Goal: Check status: Check status

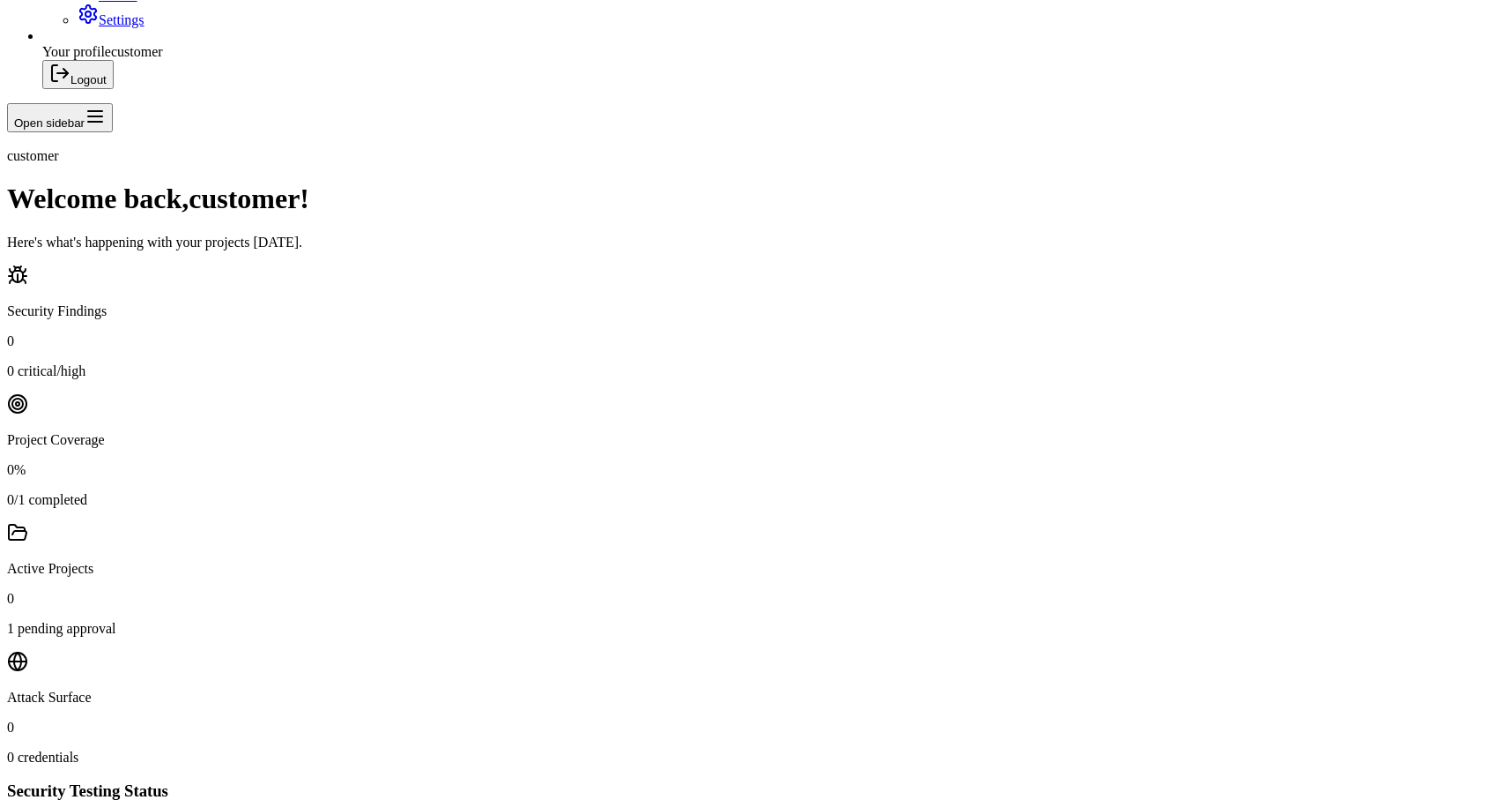
scroll to position [608, 0]
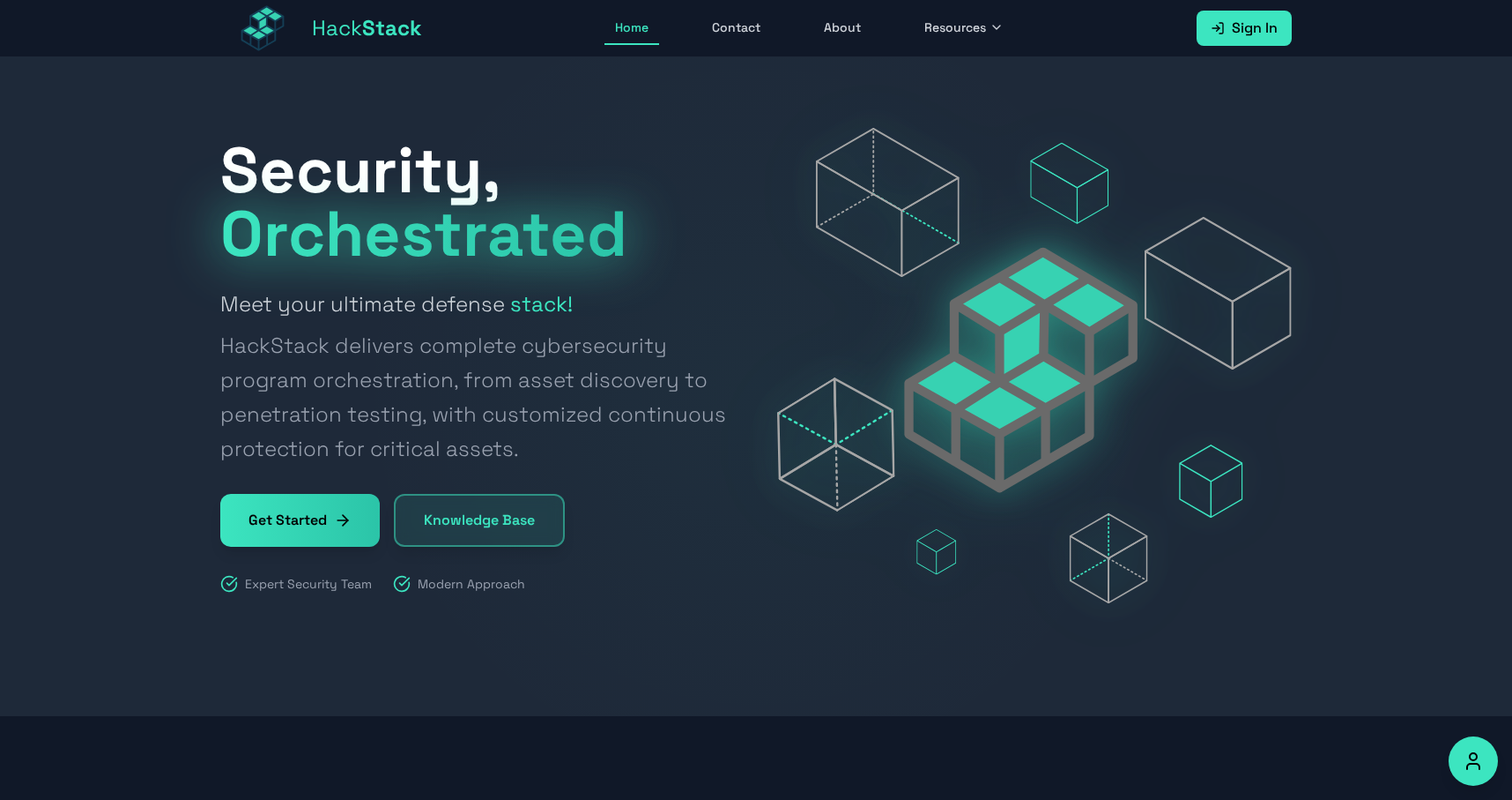
click at [1268, 30] on span "Sign In" at bounding box center [1255, 27] width 45 height 21
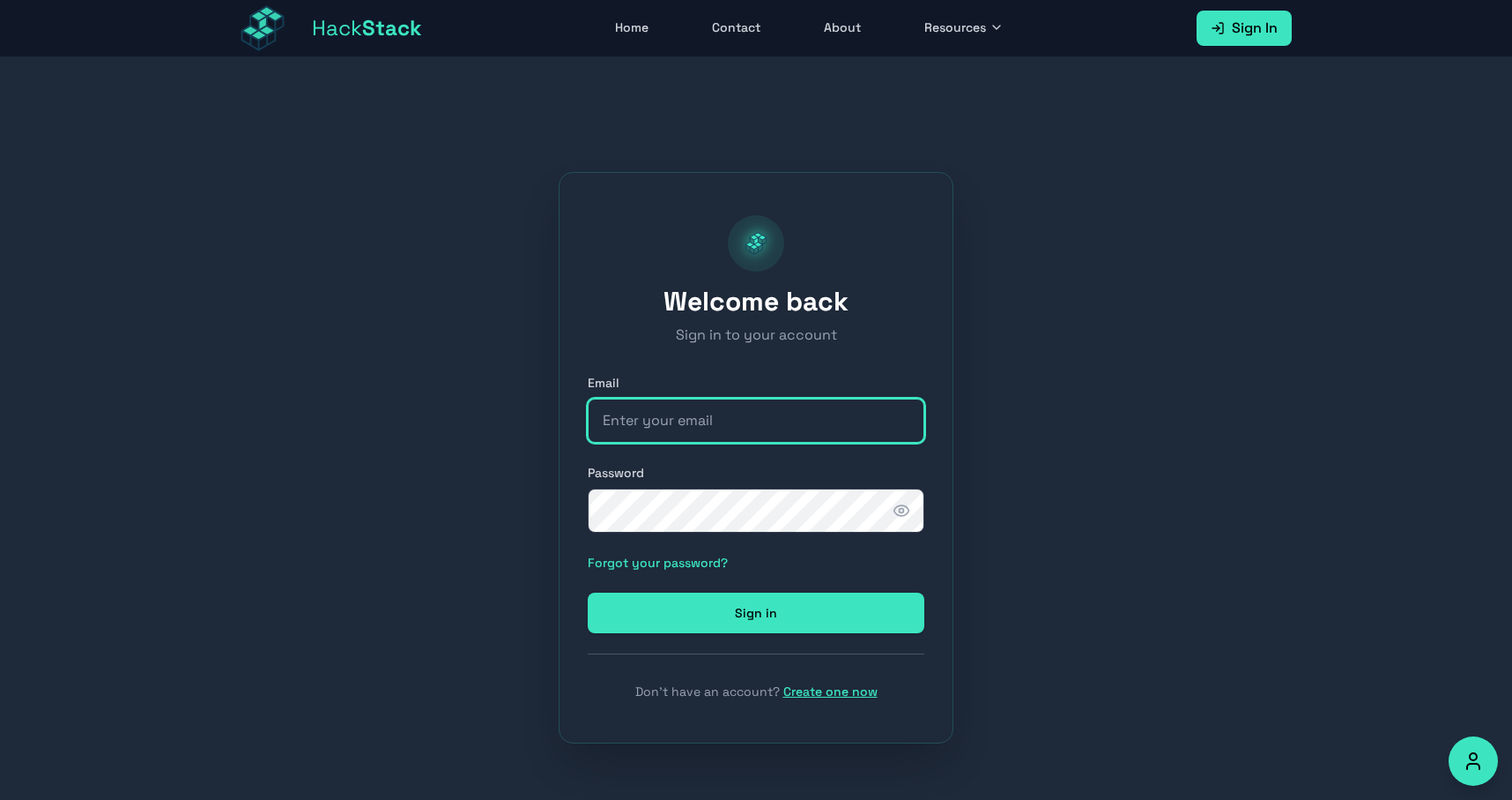
click at [706, 435] on input "email" at bounding box center [756, 420] width 337 height 44
paste input "[EMAIL_ADDRESS][DOMAIN_NAME]"
type input "[EMAIL_ADDRESS][DOMAIN_NAME]"
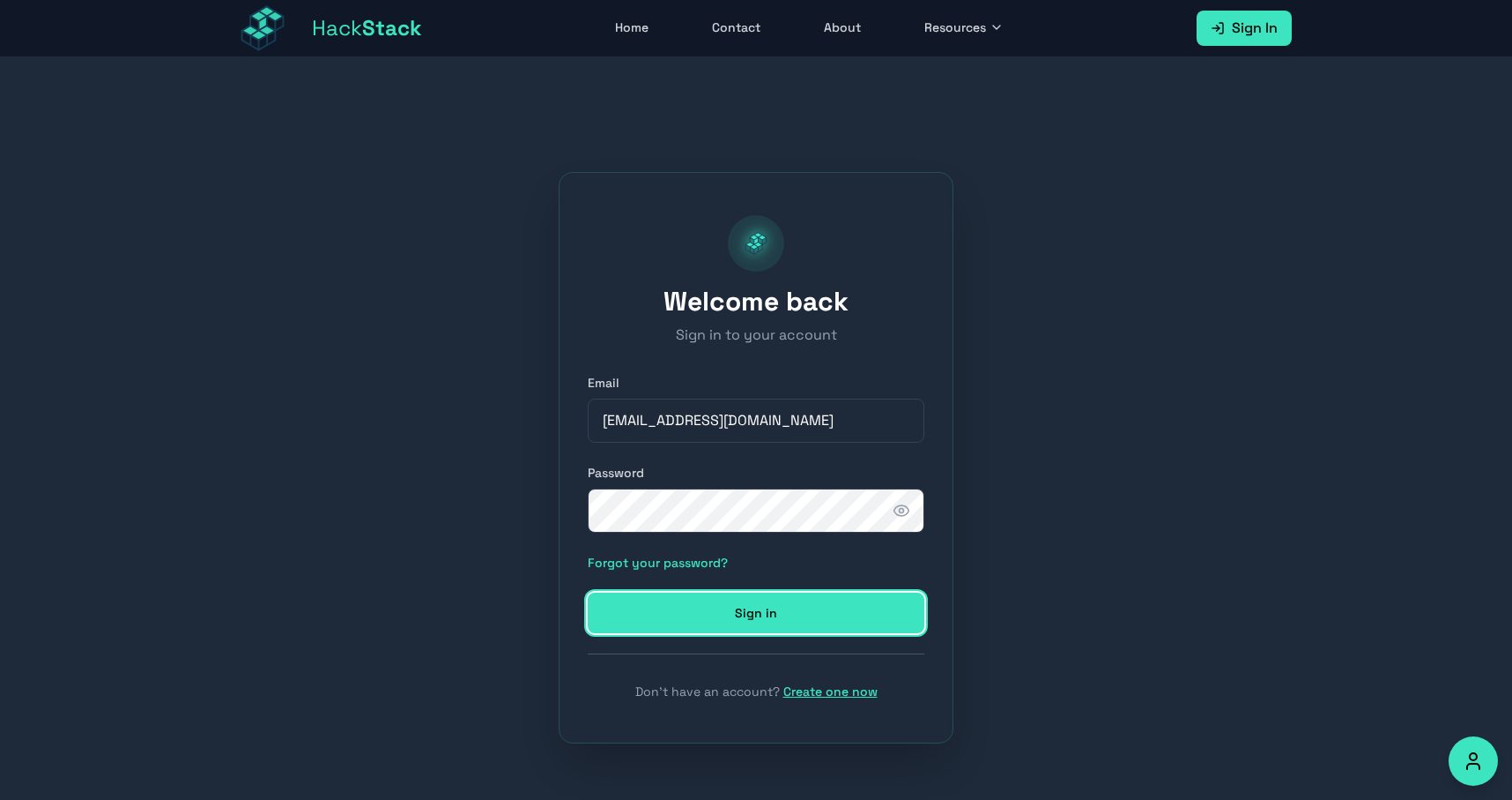
click at [681, 605] on button "Sign in" at bounding box center [756, 613] width 337 height 41
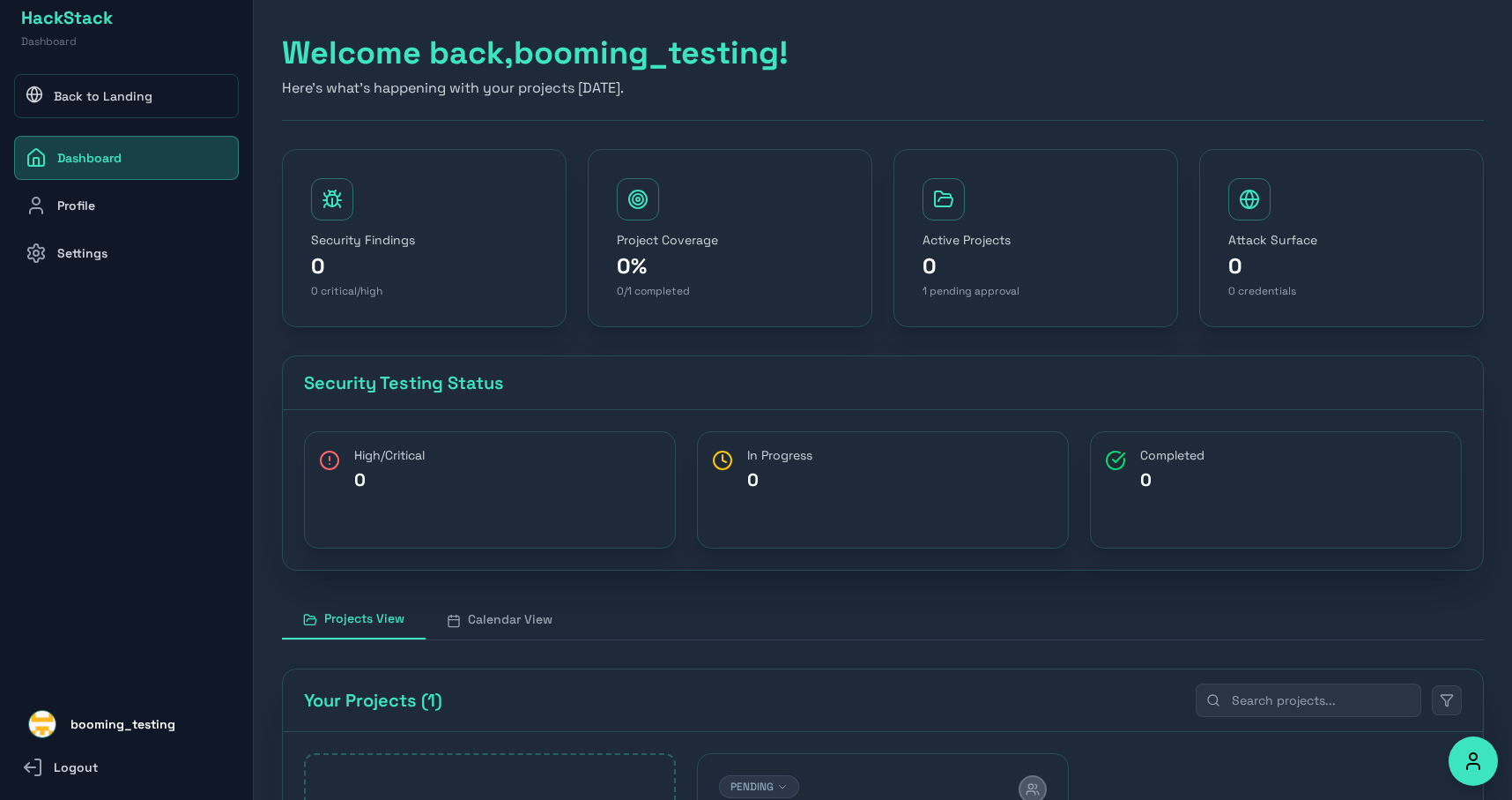
click at [94, 254] on link "Settings" at bounding box center [126, 253] width 224 height 44
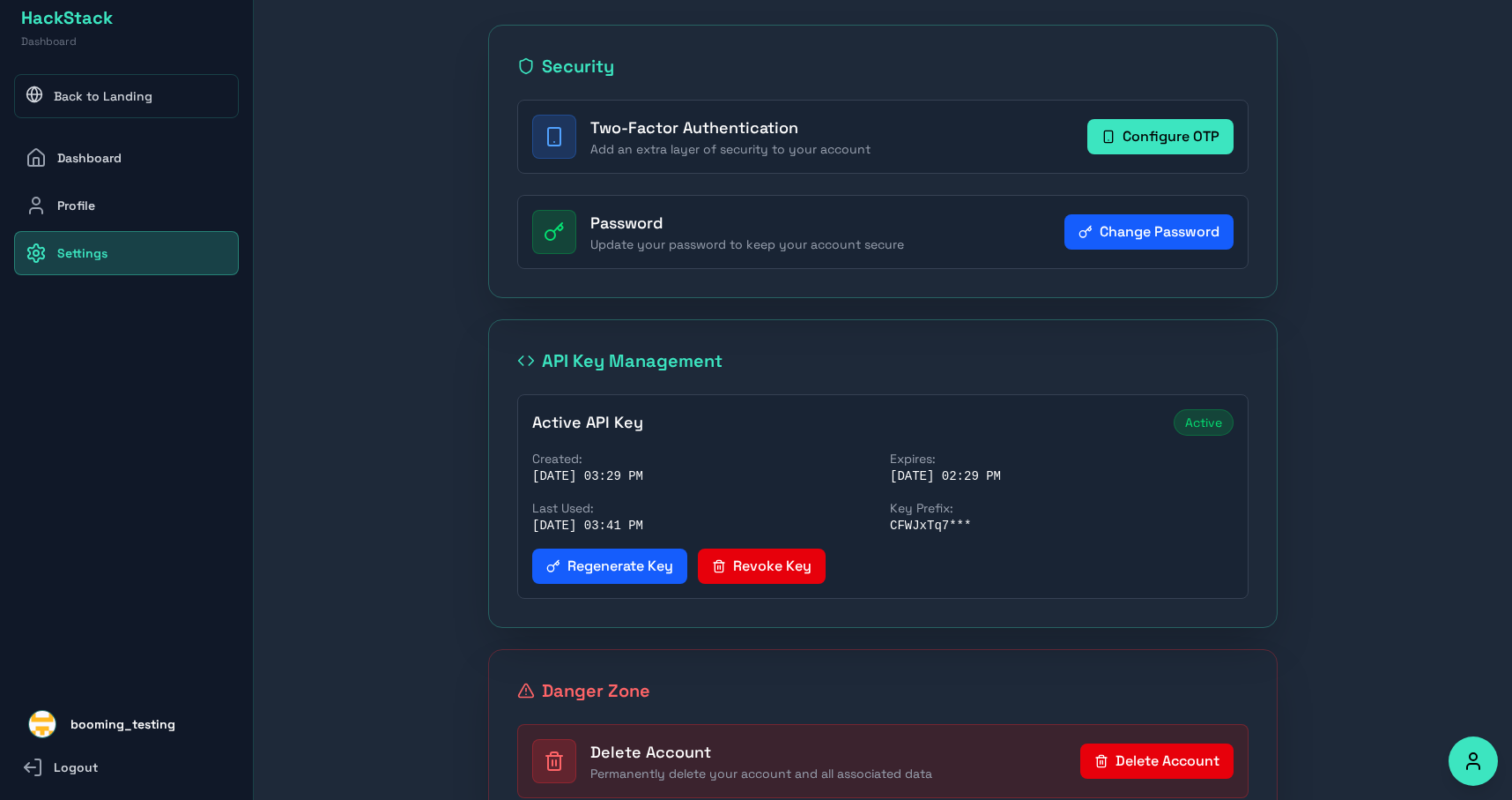
scroll to position [187, 0]
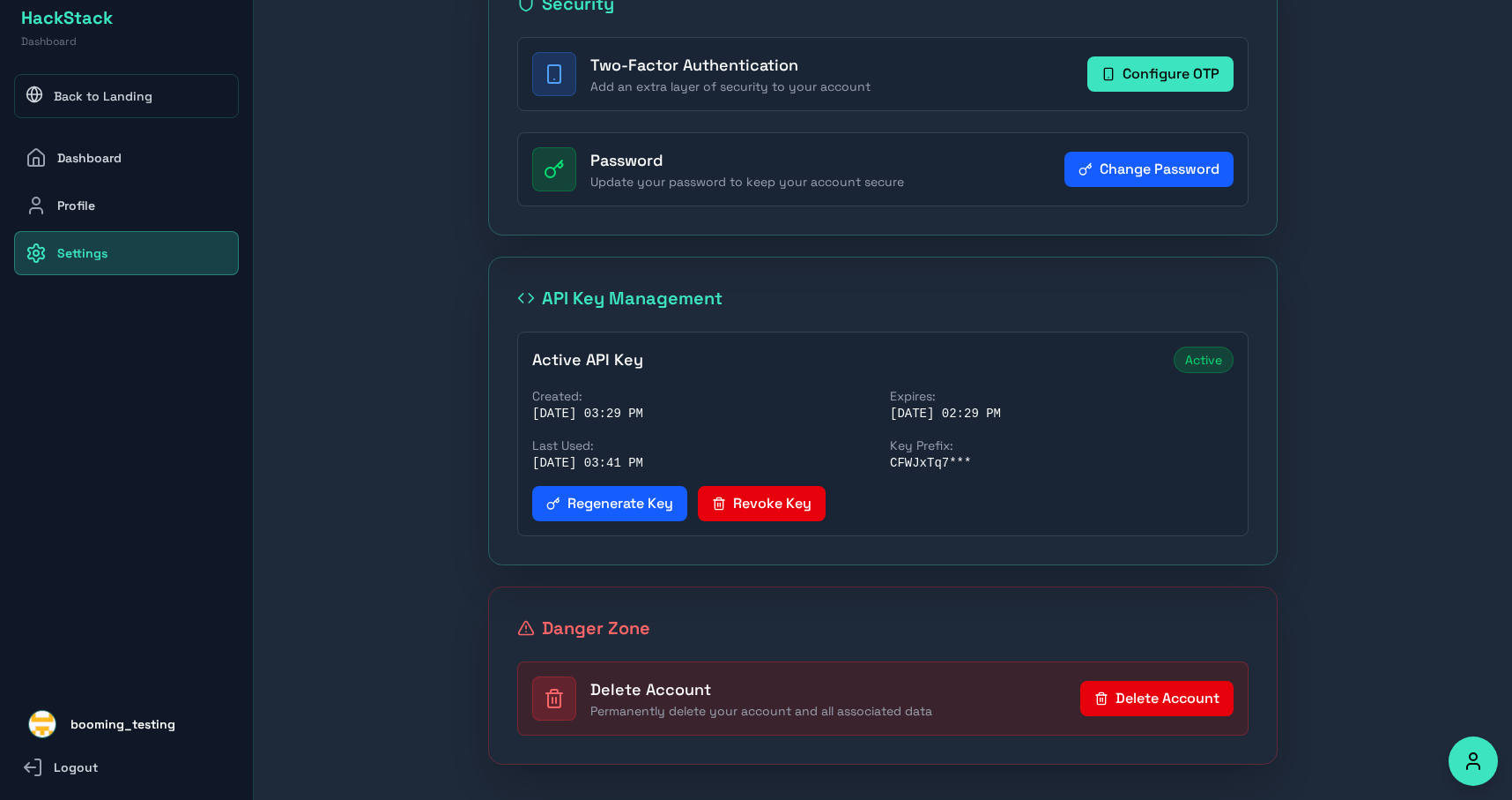
click at [140, 161] on link "Dashboard" at bounding box center [126, 157] width 224 height 44
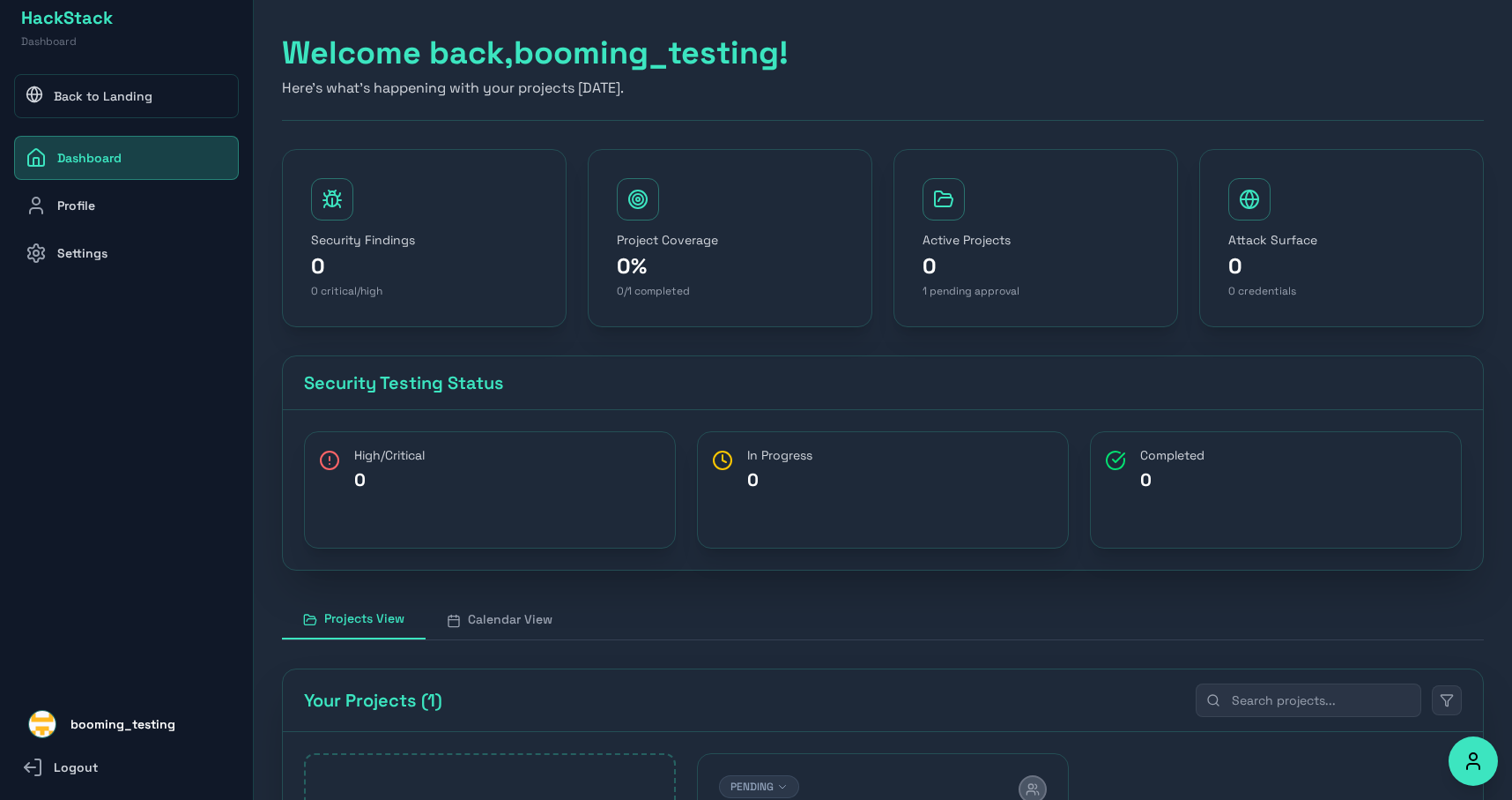
scroll to position [327, 0]
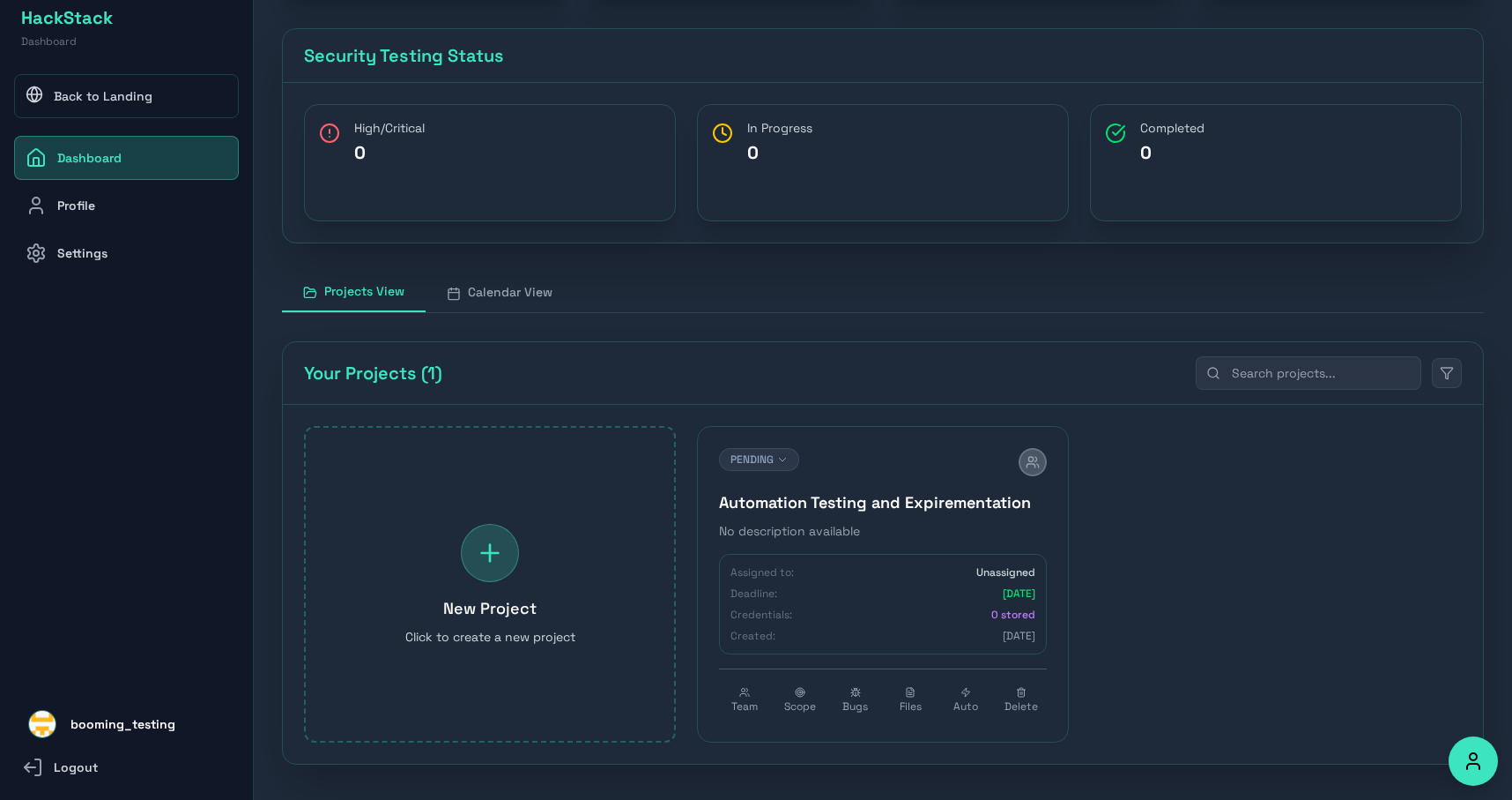
click at [878, 498] on h4 "Automation Testing and Expirementation" at bounding box center [882, 502] width 328 height 25
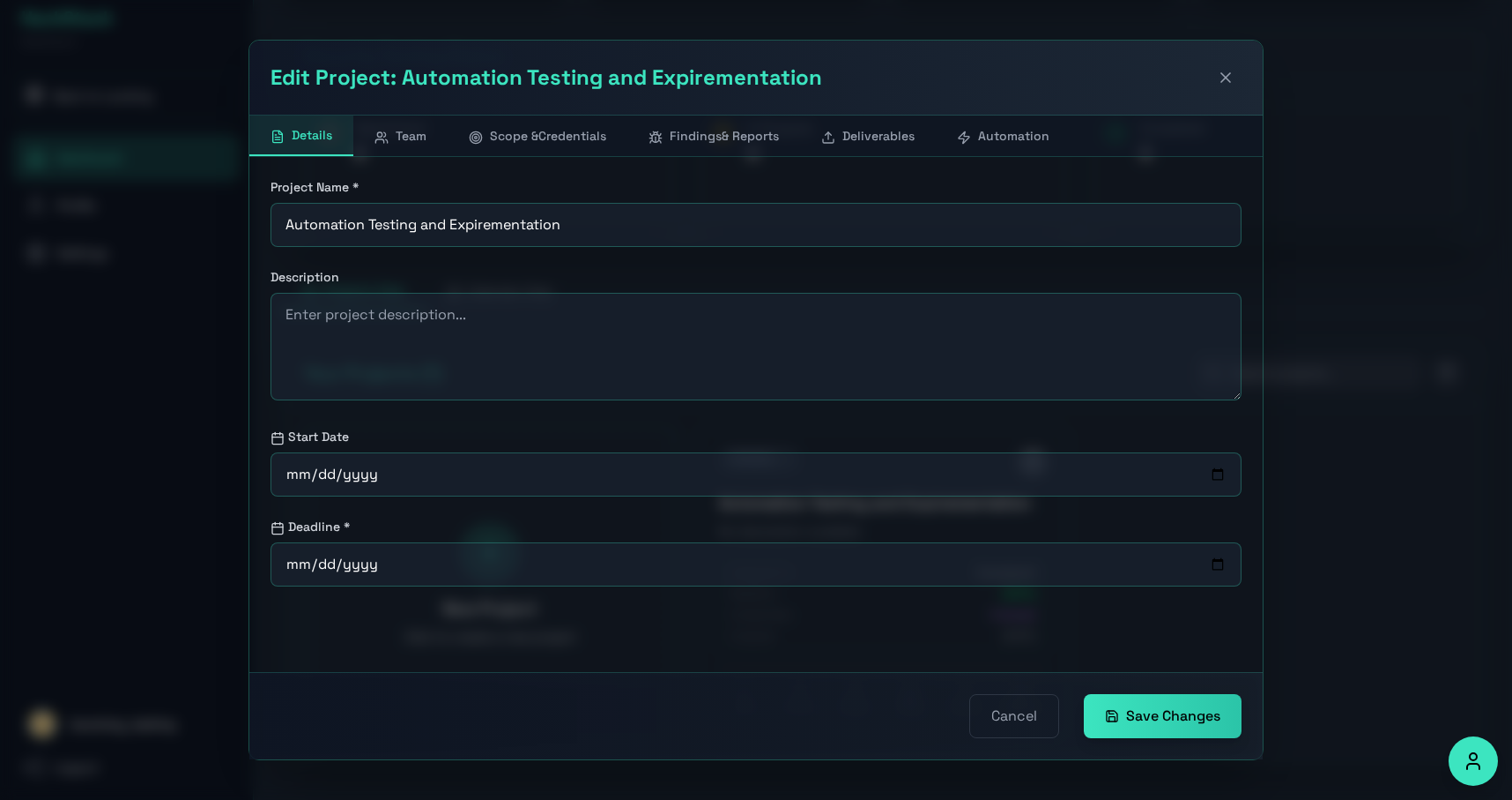
click at [971, 131] on icon at bounding box center [964, 138] width 15 height 15
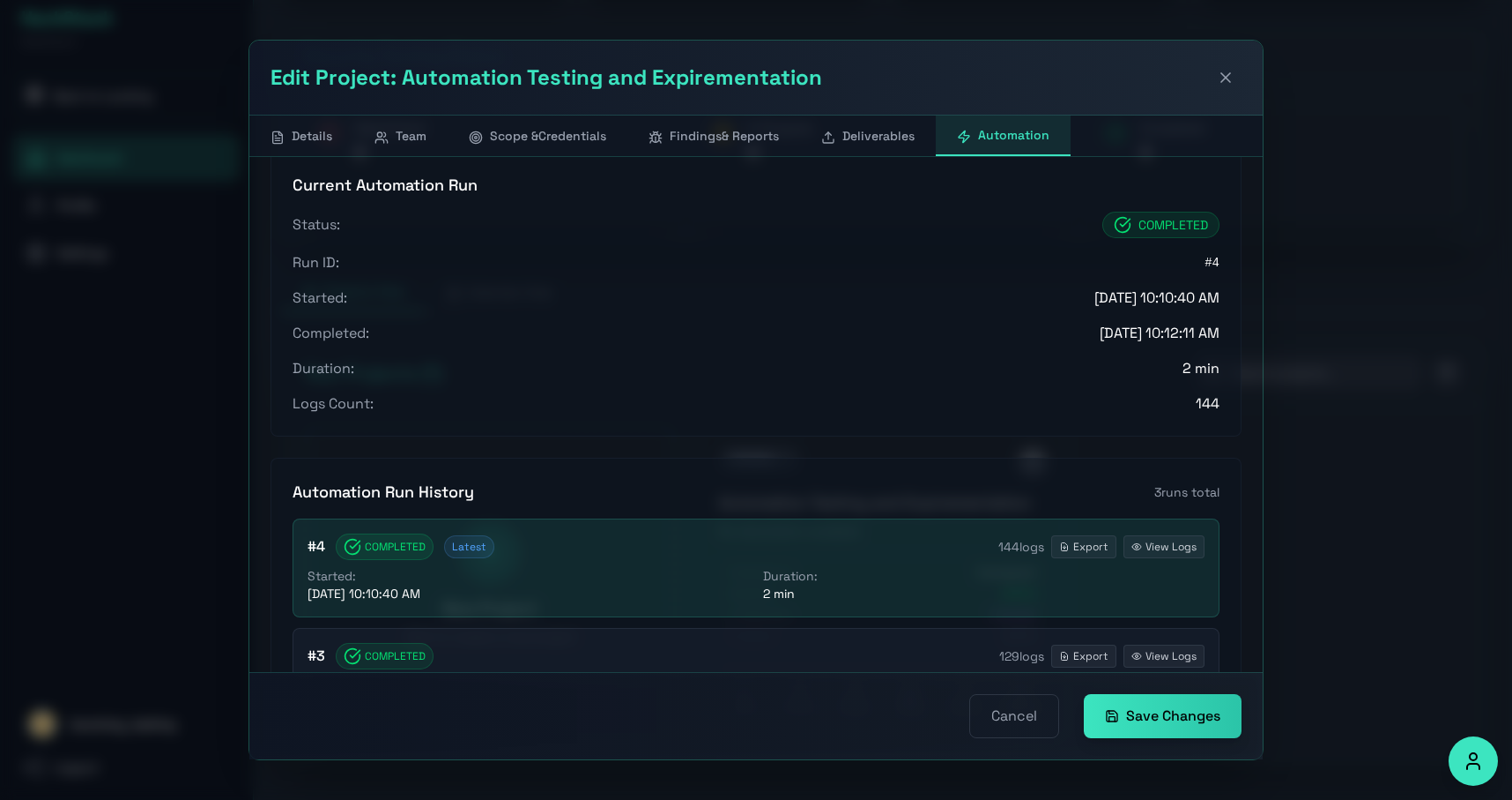
scroll to position [795, 0]
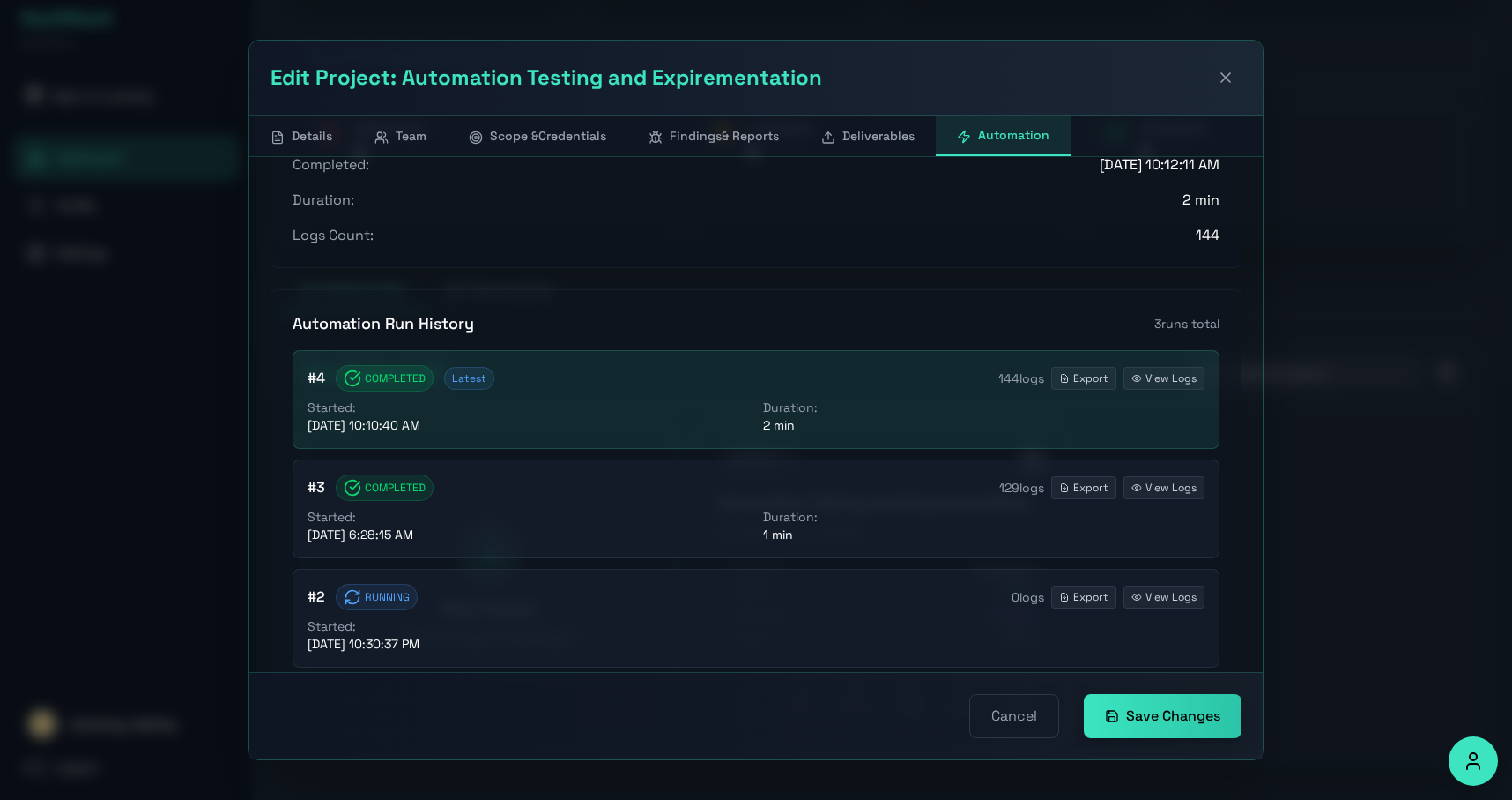
click at [1149, 380] on button "View Logs" at bounding box center [1164, 377] width 81 height 23
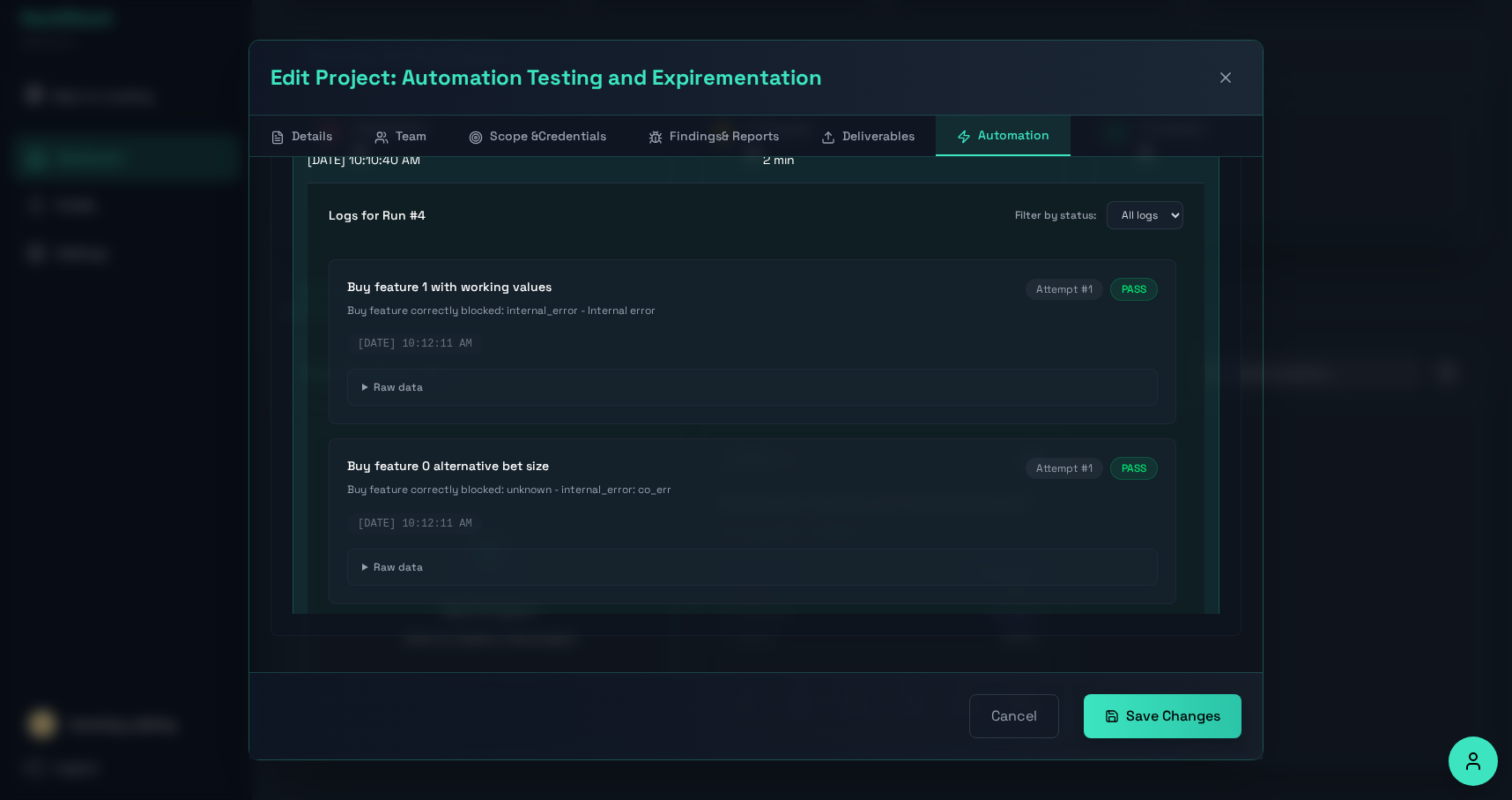
scroll to position [0, 0]
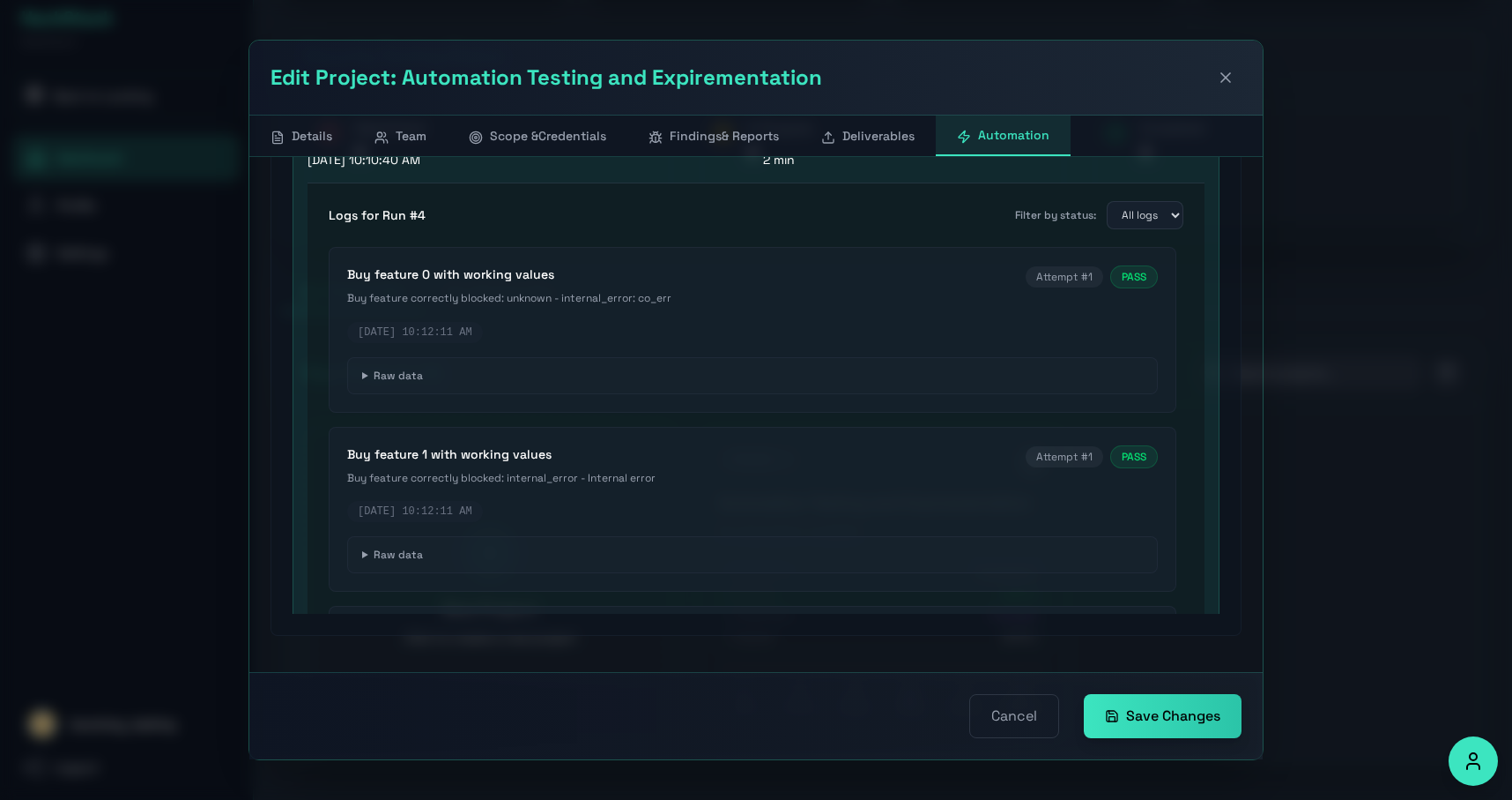
click at [360, 379] on summary "Raw data" at bounding box center [752, 375] width 811 height 37
